Goal: Go to known website: Access a specific website the user already knows

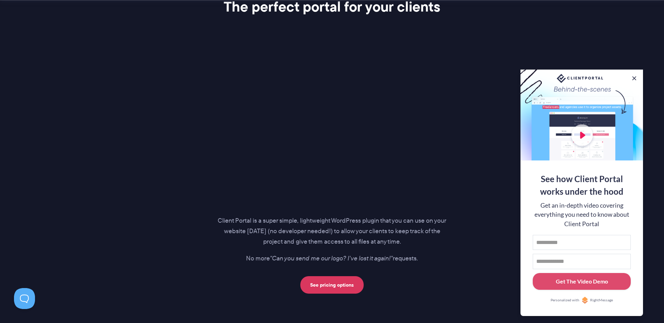
scroll to position [910, 0]
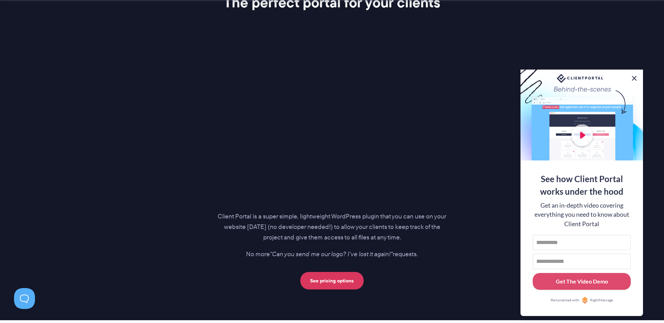
click at [634, 77] on button at bounding box center [634, 78] width 8 height 8
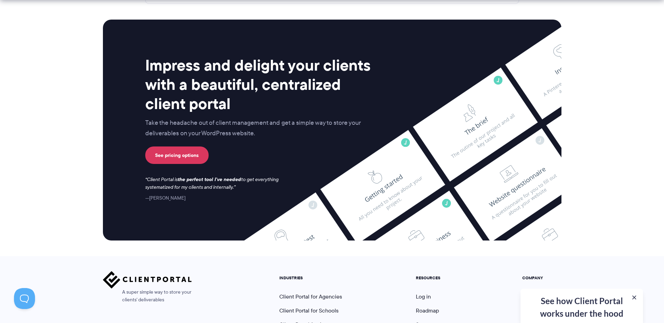
scroll to position [2894, 0]
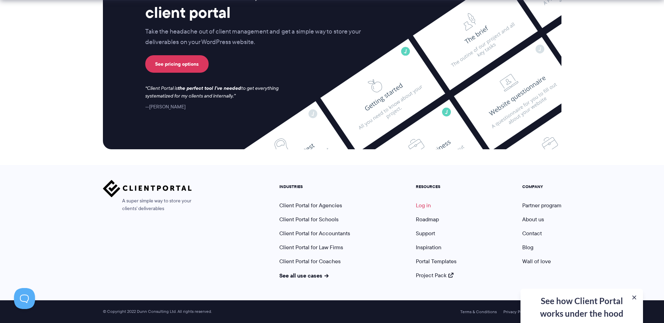
click at [423, 206] on link "Log in" at bounding box center [423, 206] width 15 height 8
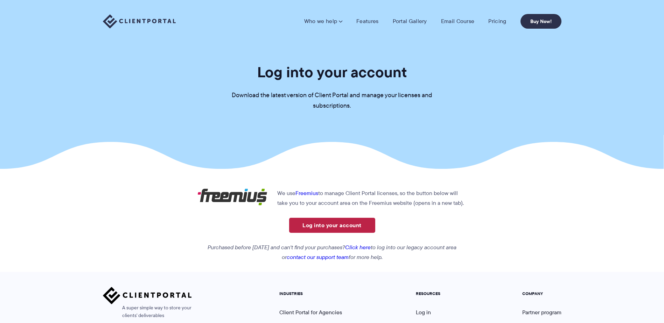
click at [335, 225] on link "Log into your account" at bounding box center [332, 225] width 86 height 15
